Goal: Transaction & Acquisition: Book appointment/travel/reservation

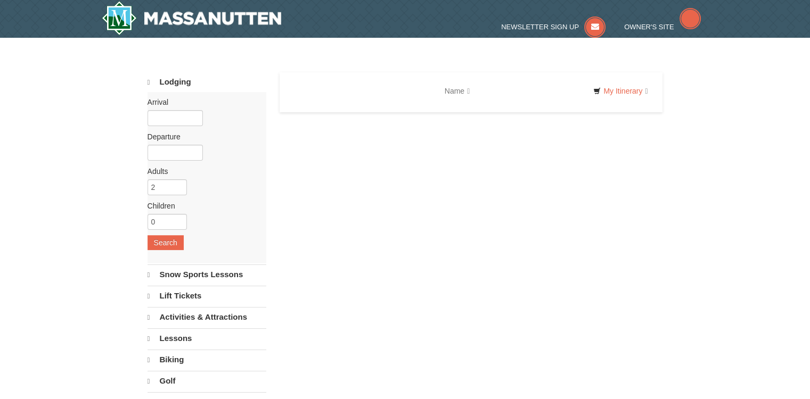
select select "10"
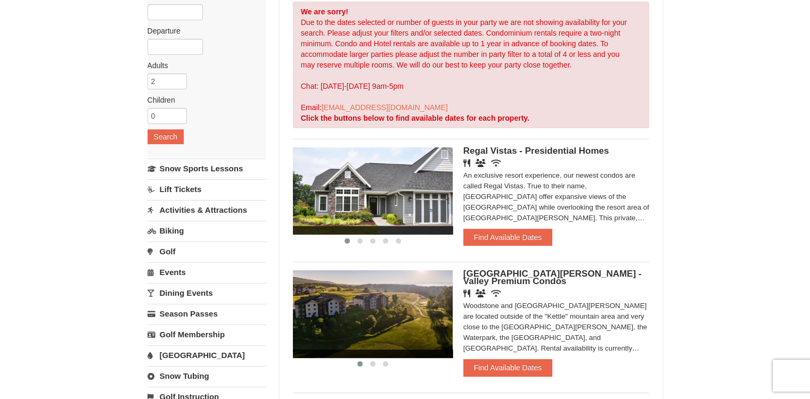
scroll to position [107, 0]
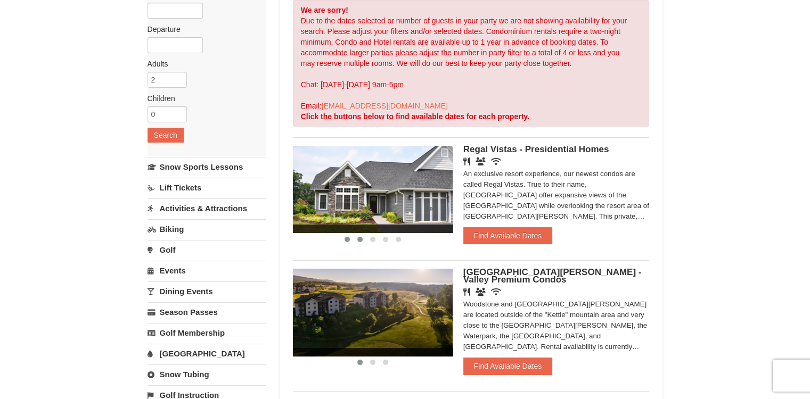
click at [359, 238] on span at bounding box center [359, 239] width 5 height 5
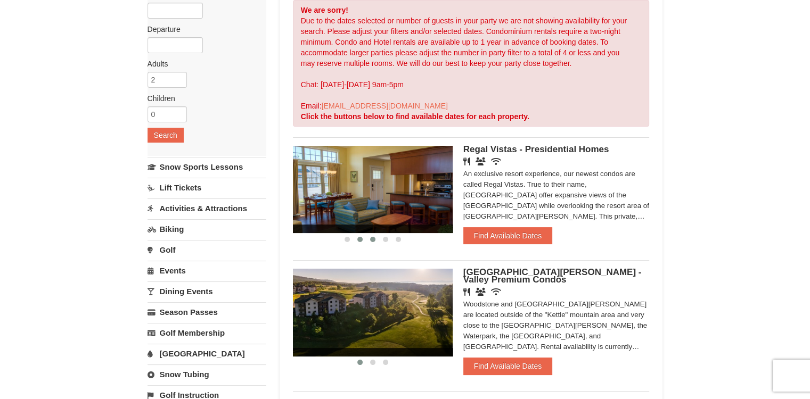
click at [370, 239] on span at bounding box center [372, 239] width 5 height 5
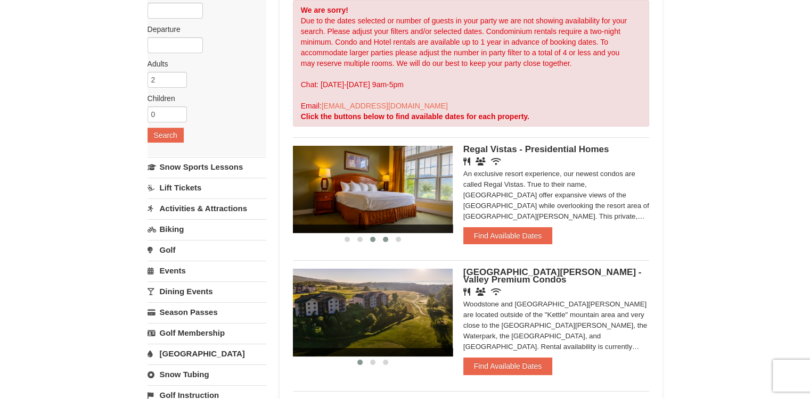
click at [385, 239] on span at bounding box center [385, 239] width 5 height 5
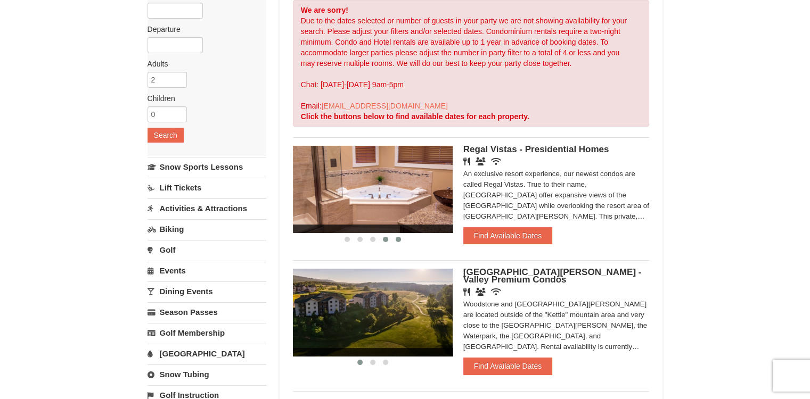
click at [394, 241] on button at bounding box center [398, 239] width 13 height 11
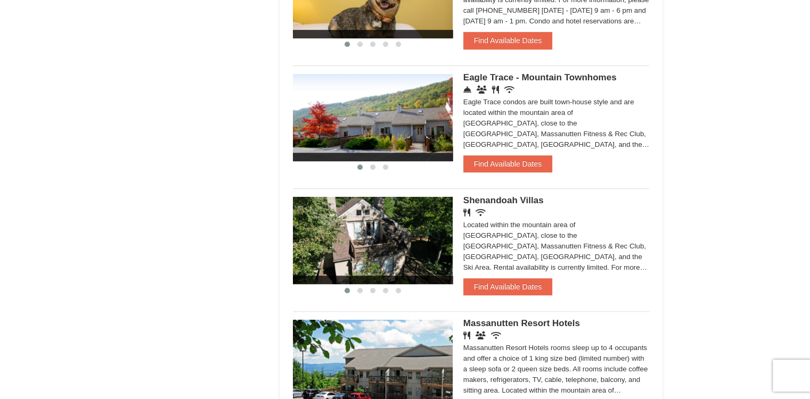
scroll to position [692, 0]
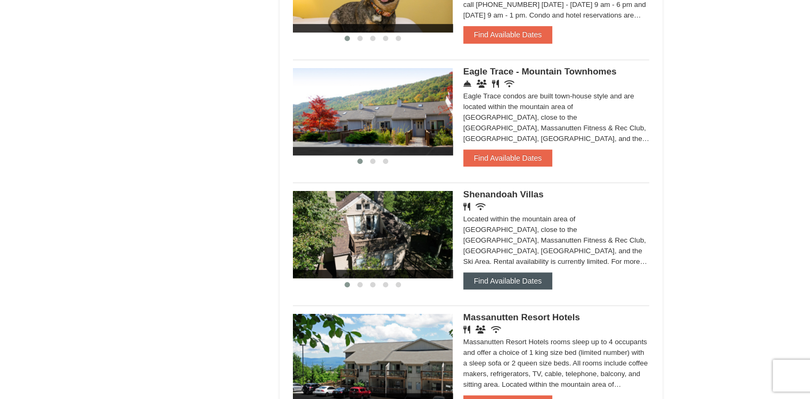
click at [503, 285] on button "Find Available Dates" at bounding box center [507, 281] width 89 height 17
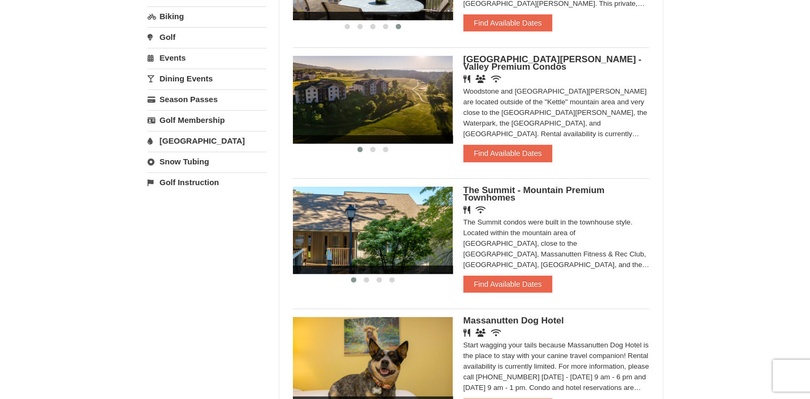
scroll to position [320, 0]
click at [520, 287] on button "Find Available Dates" at bounding box center [507, 284] width 89 height 17
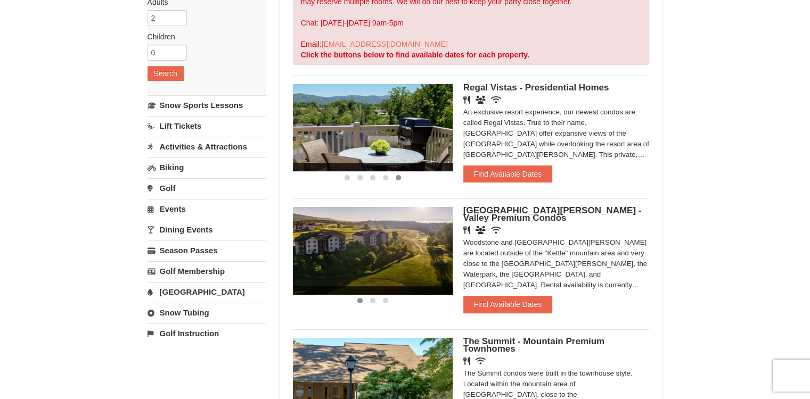
scroll to position [53, 0]
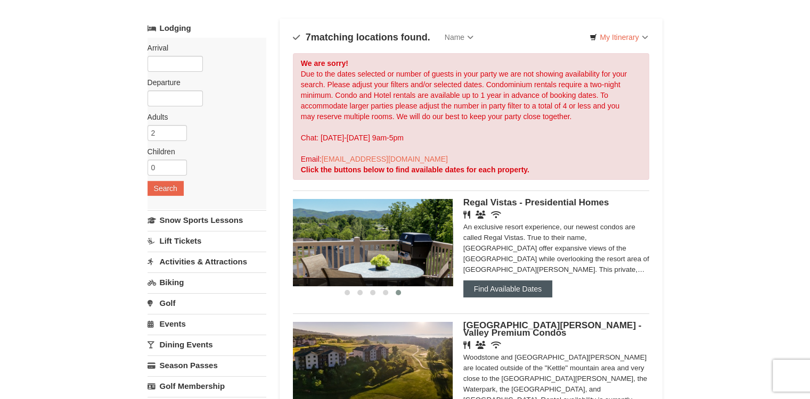
click at [530, 288] on button "Find Available Dates" at bounding box center [507, 289] width 89 height 17
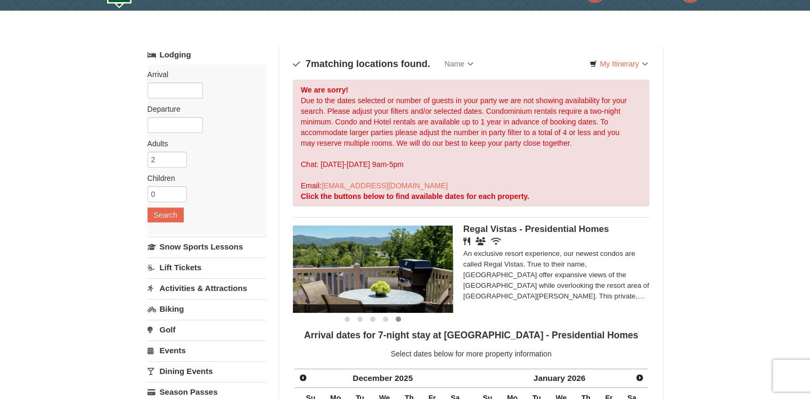
scroll to position [0, 0]
